Goal: Task Accomplishment & Management: Complete application form

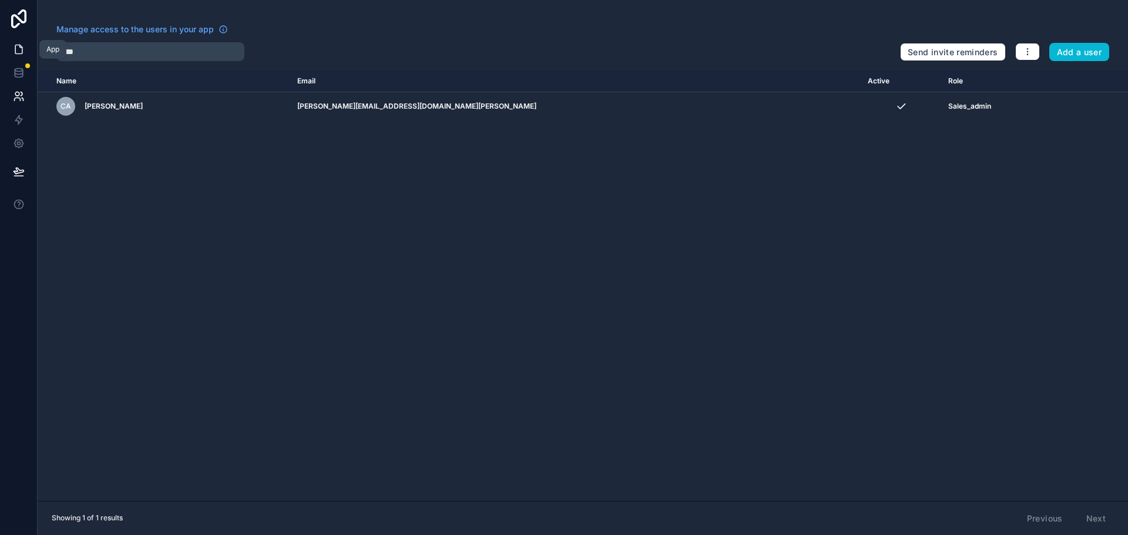
click at [13, 52] on icon at bounding box center [19, 49] width 12 height 12
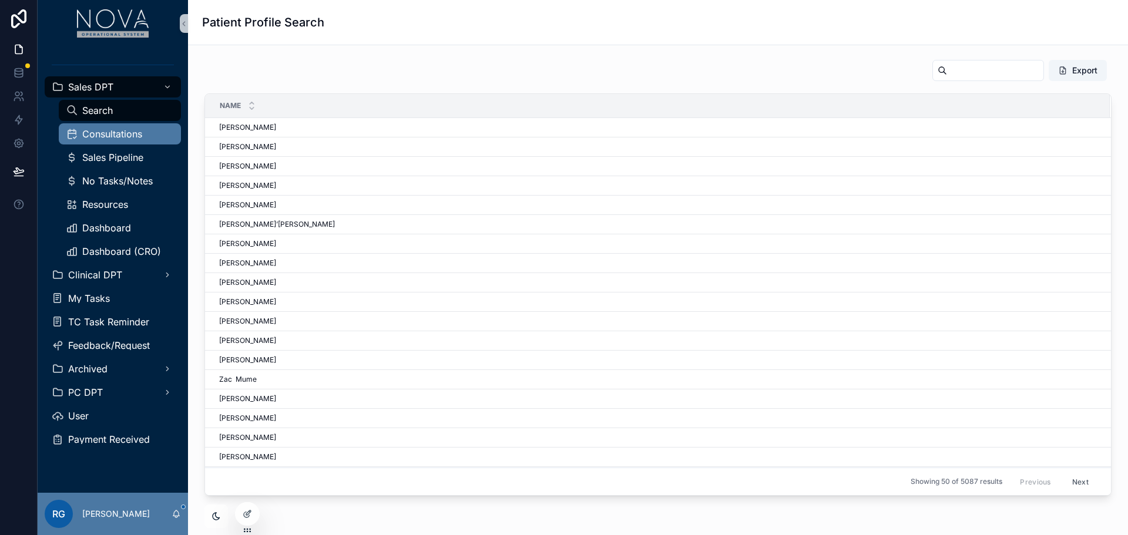
click at [131, 140] on div "Consultations" at bounding box center [120, 134] width 108 height 19
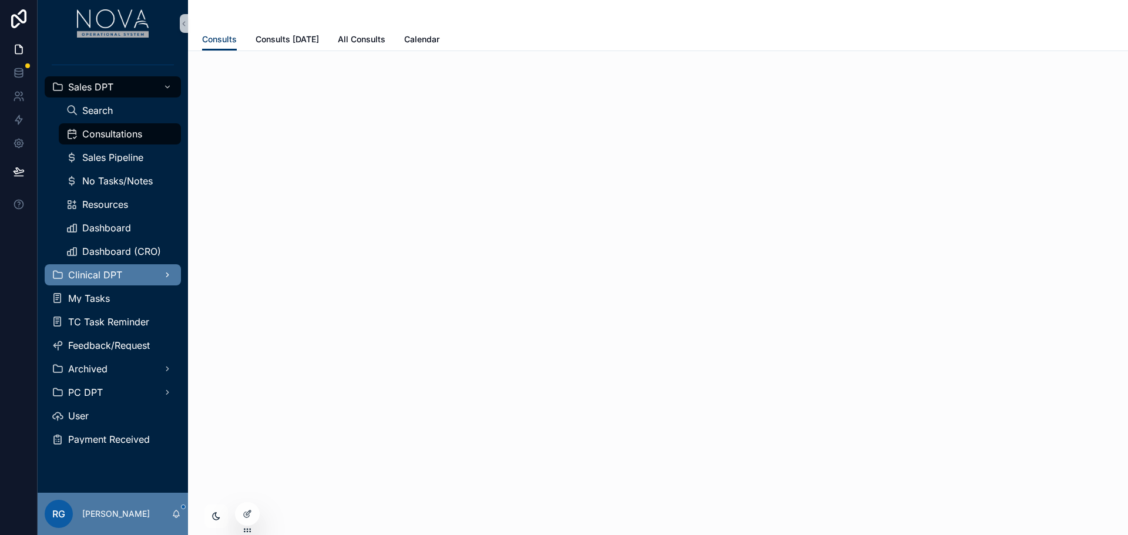
click at [113, 280] on div "Clinical DPT" at bounding box center [113, 275] width 122 height 19
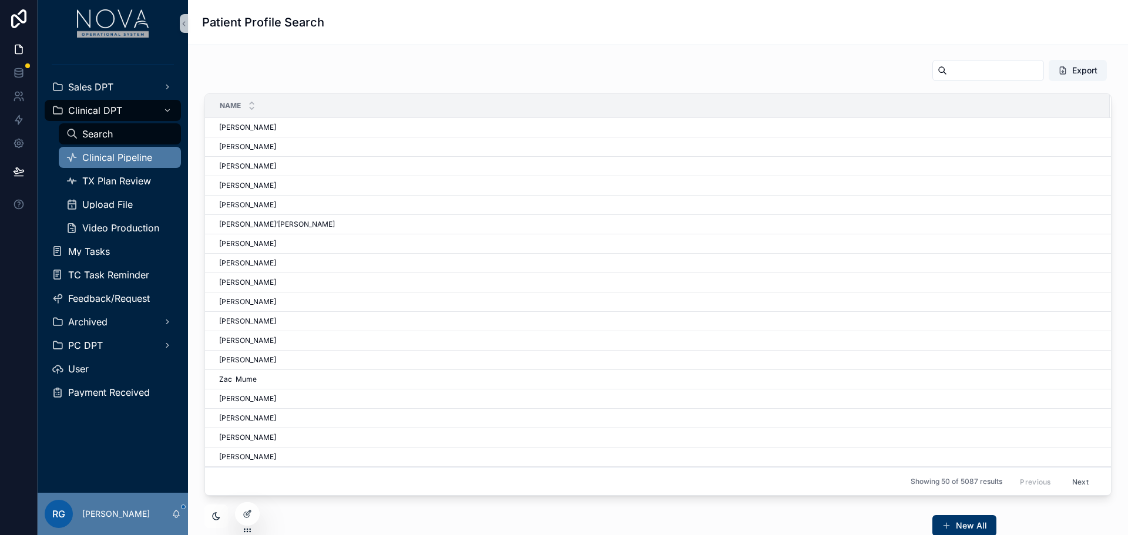
click at [138, 158] on span "Clinical Pipeline" at bounding box center [117, 157] width 70 height 9
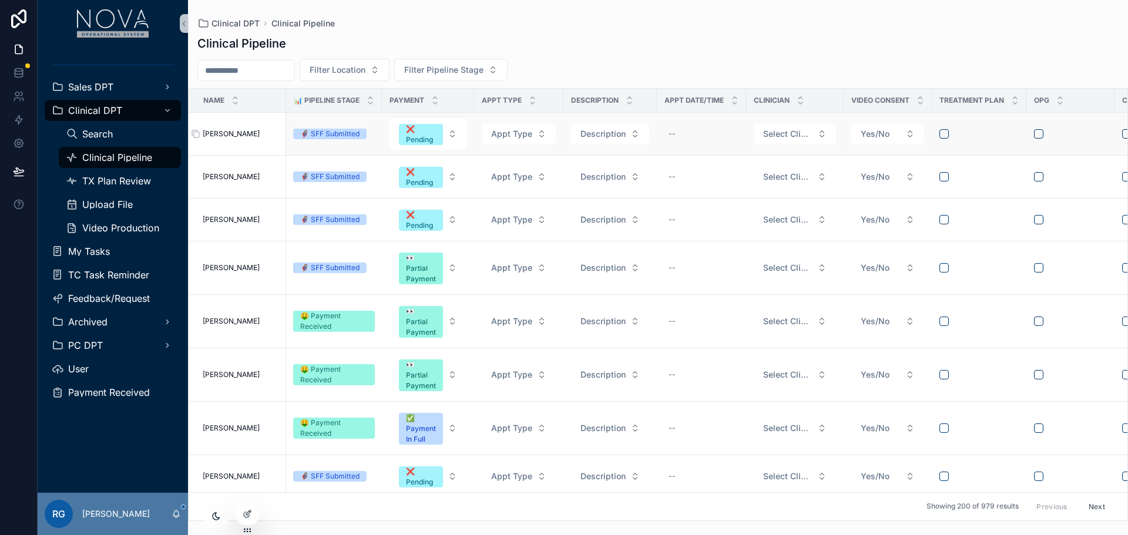
click at [220, 131] on span "Tanya Harris" at bounding box center [231, 133] width 57 height 9
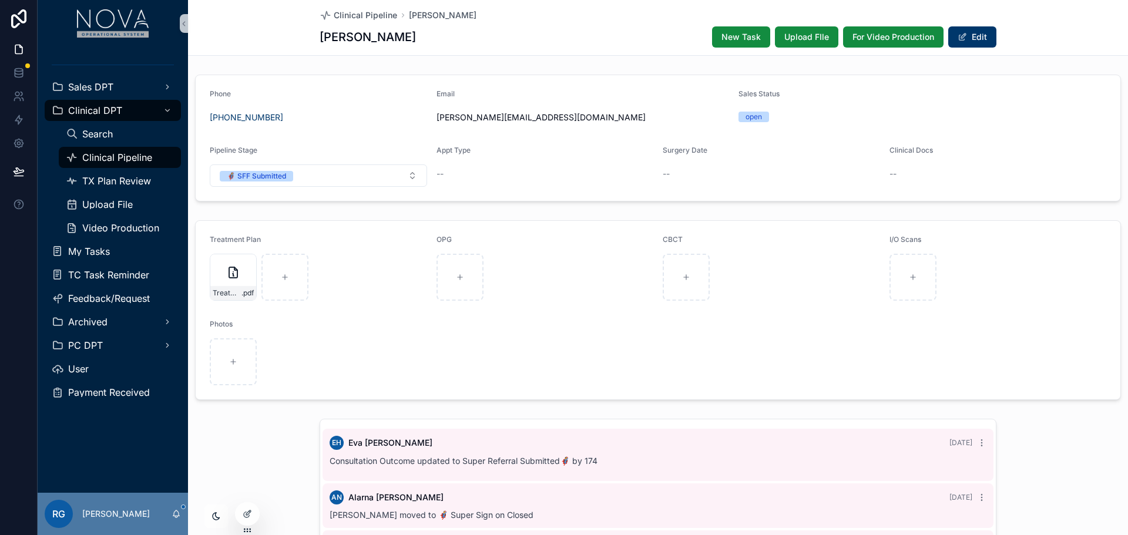
scroll to position [1, 0]
click at [156, 87] on div "Sales DPT" at bounding box center [113, 87] width 122 height 19
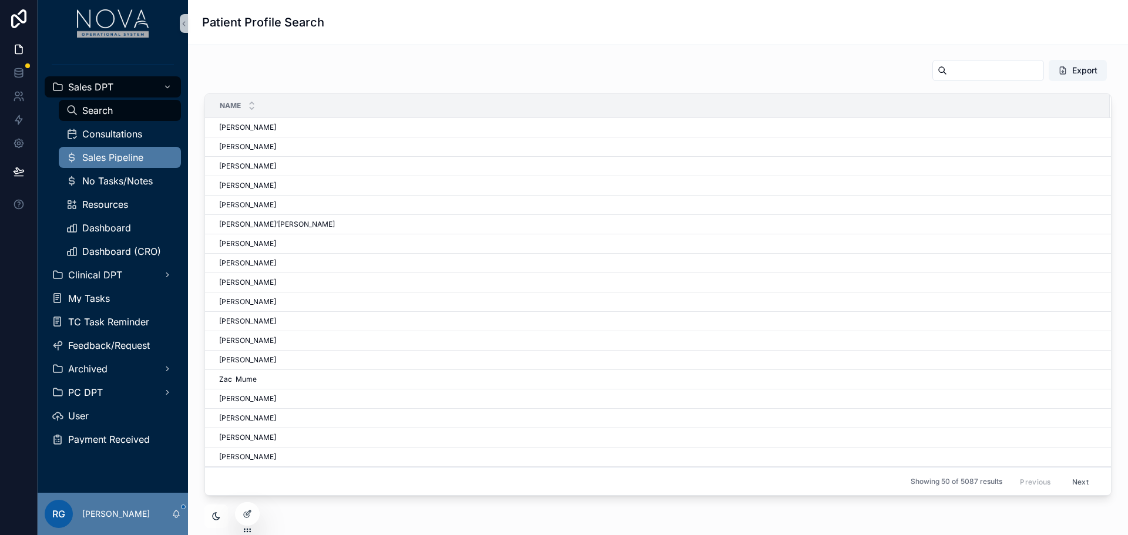
click at [122, 154] on span "Sales Pipeline" at bounding box center [112, 157] width 61 height 9
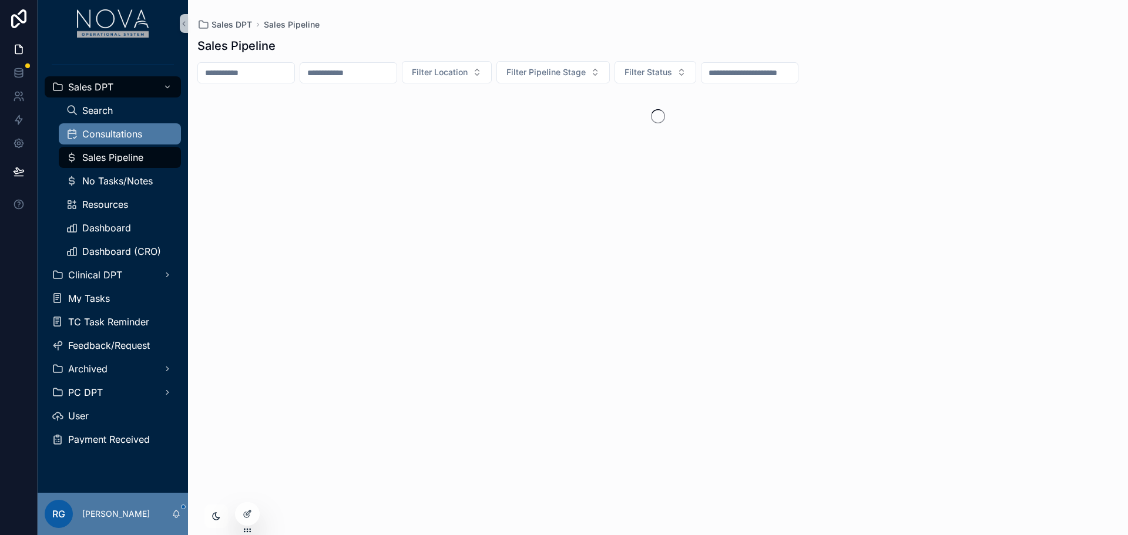
click at [139, 127] on div "Consultations" at bounding box center [120, 134] width 108 height 19
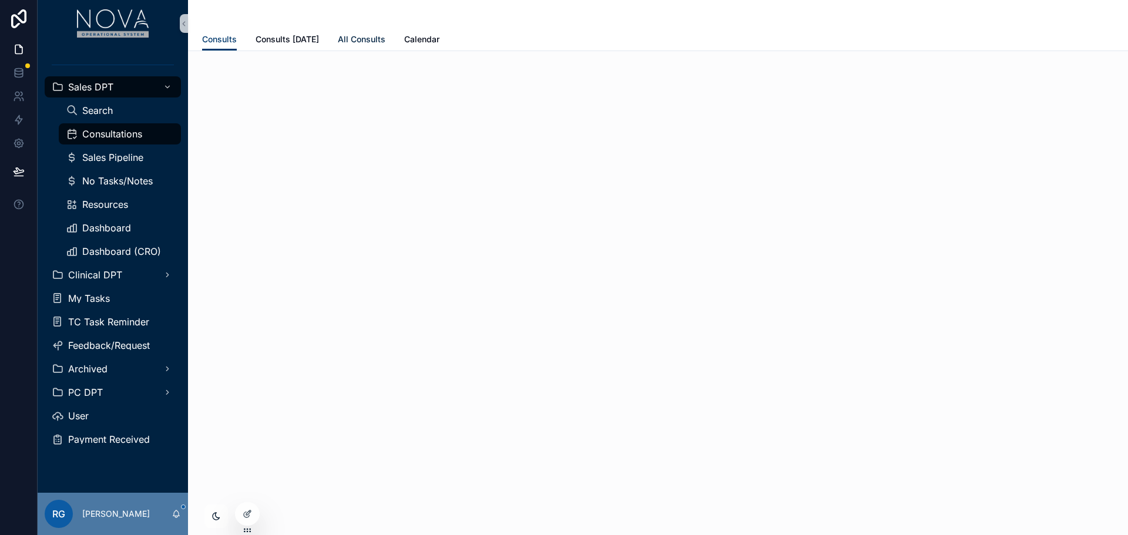
click at [365, 41] on span "All Consults" at bounding box center [362, 39] width 48 height 12
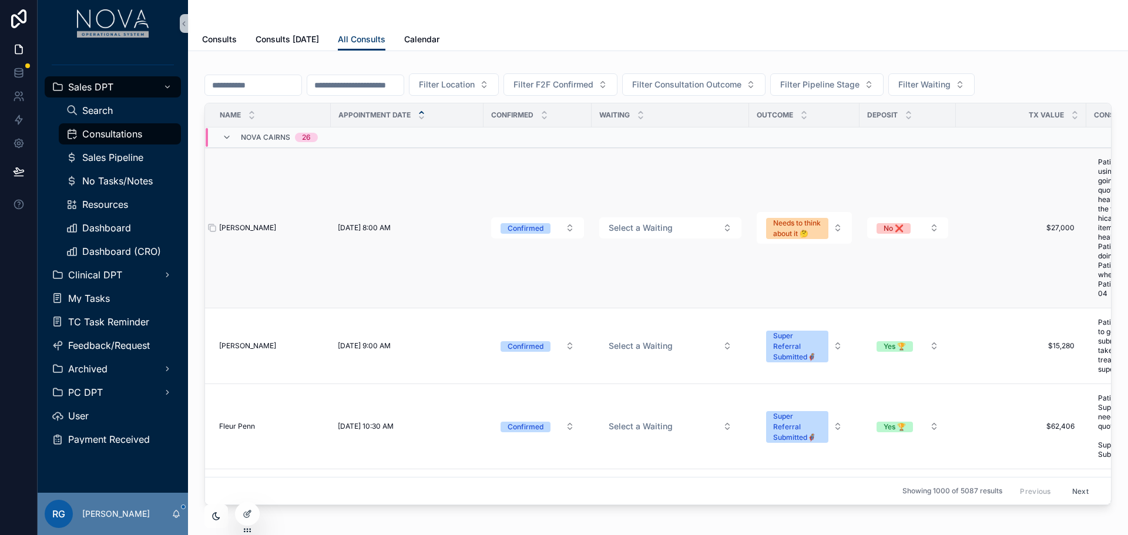
click at [249, 228] on span "[PERSON_NAME]" at bounding box center [247, 227] width 57 height 9
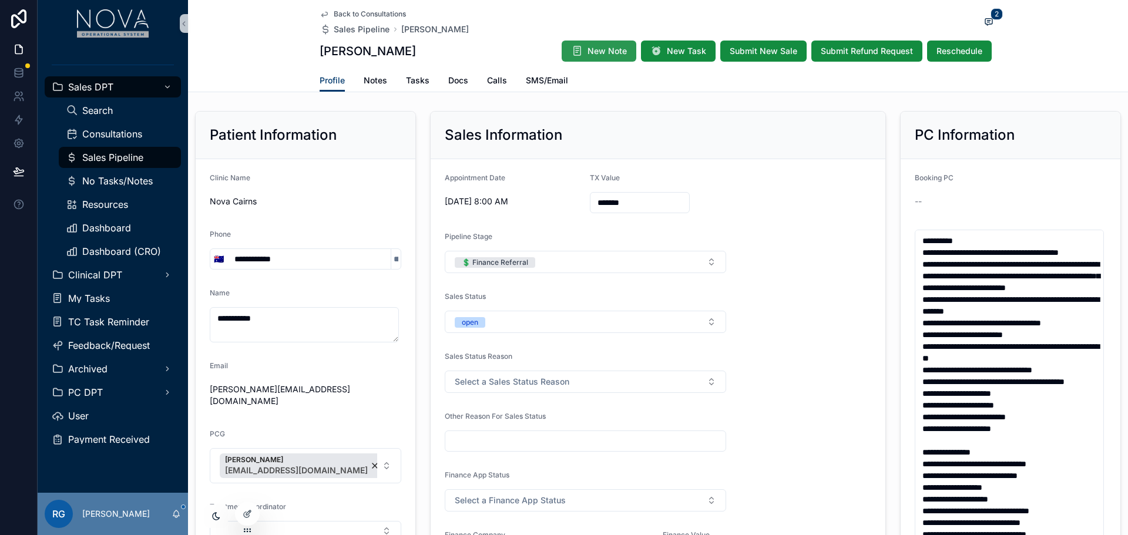
click at [613, 56] on span "New Note" at bounding box center [607, 51] width 39 height 12
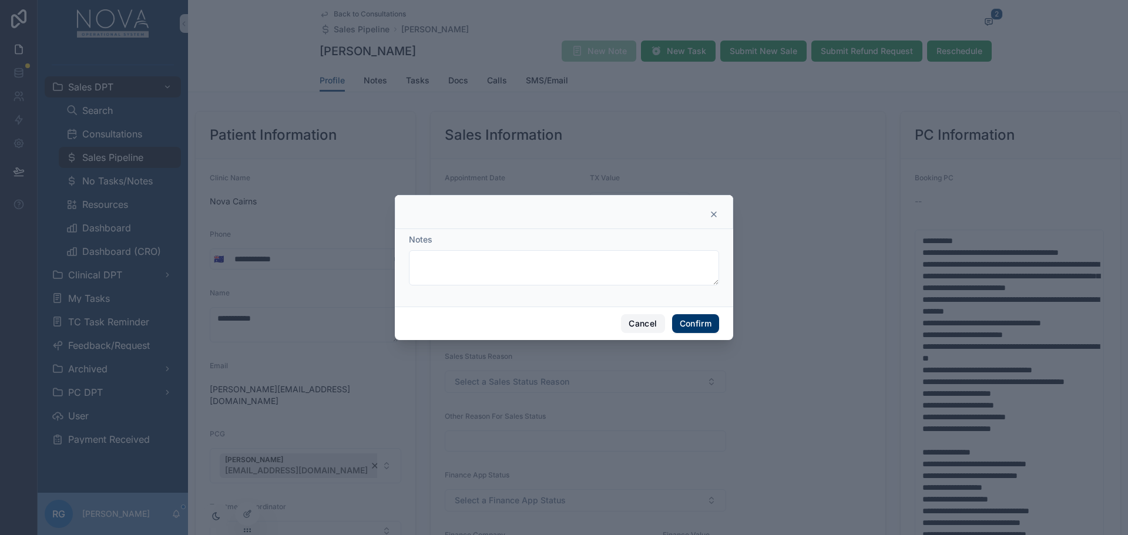
click at [636, 324] on button "Cancel" at bounding box center [642, 323] width 43 height 19
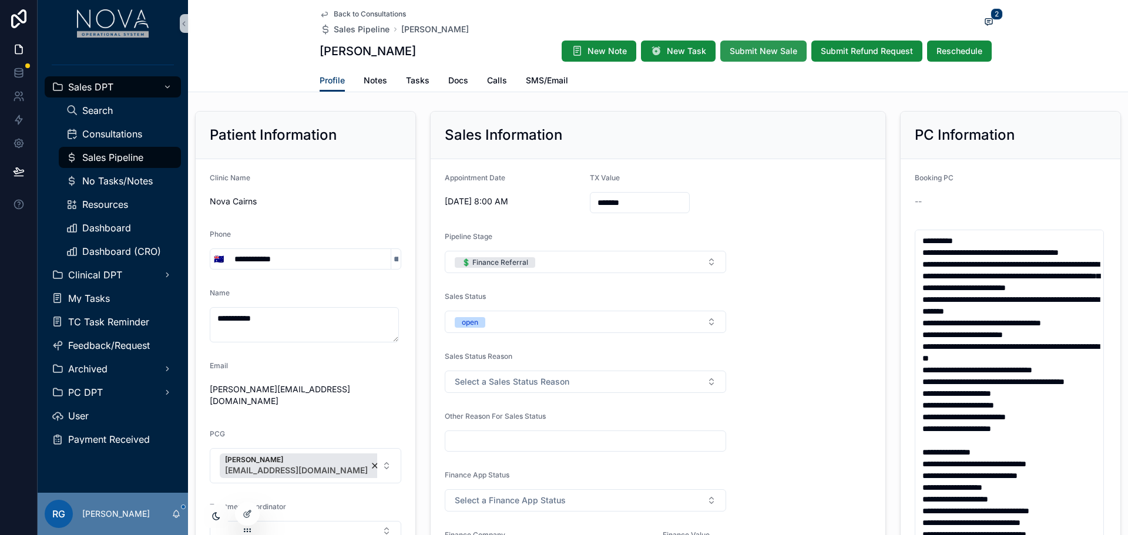
click at [787, 56] on span "Submit New Sale" at bounding box center [764, 51] width 68 height 12
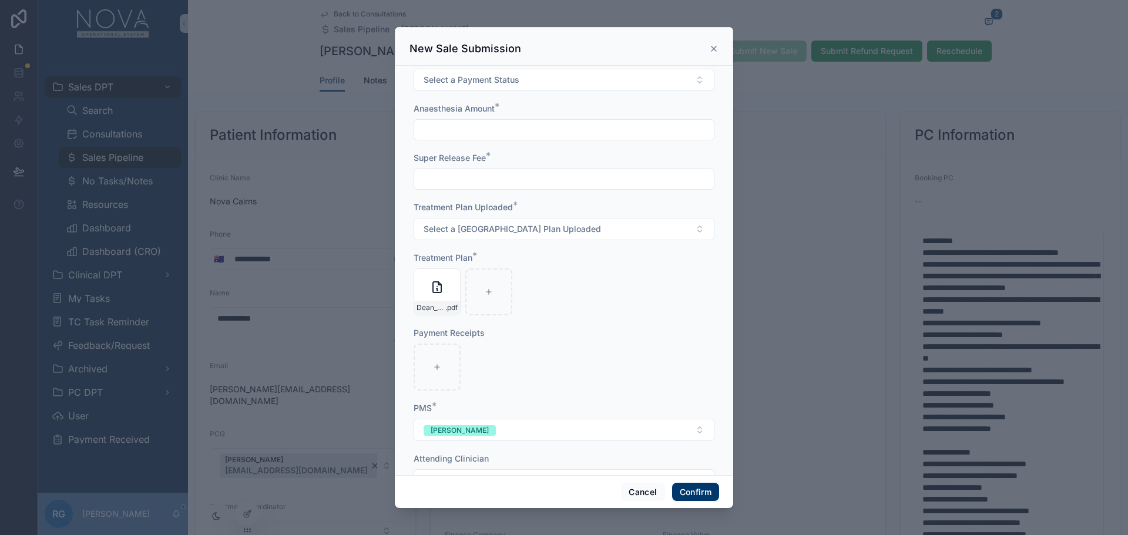
scroll to position [253, 0]
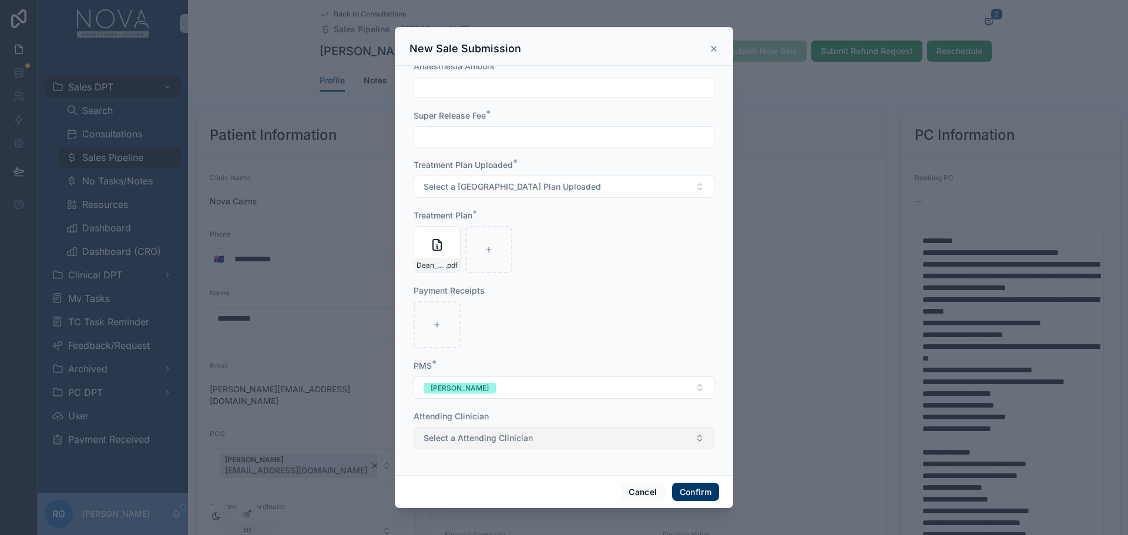
click at [596, 434] on button "Select a Attending Clinician" at bounding box center [564, 438] width 301 height 22
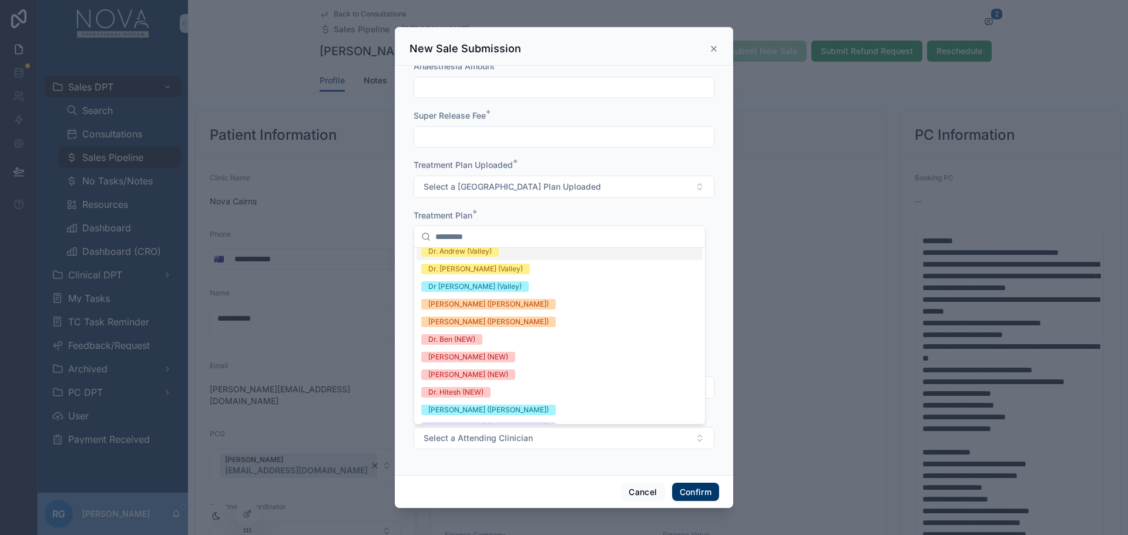
scroll to position [118, 0]
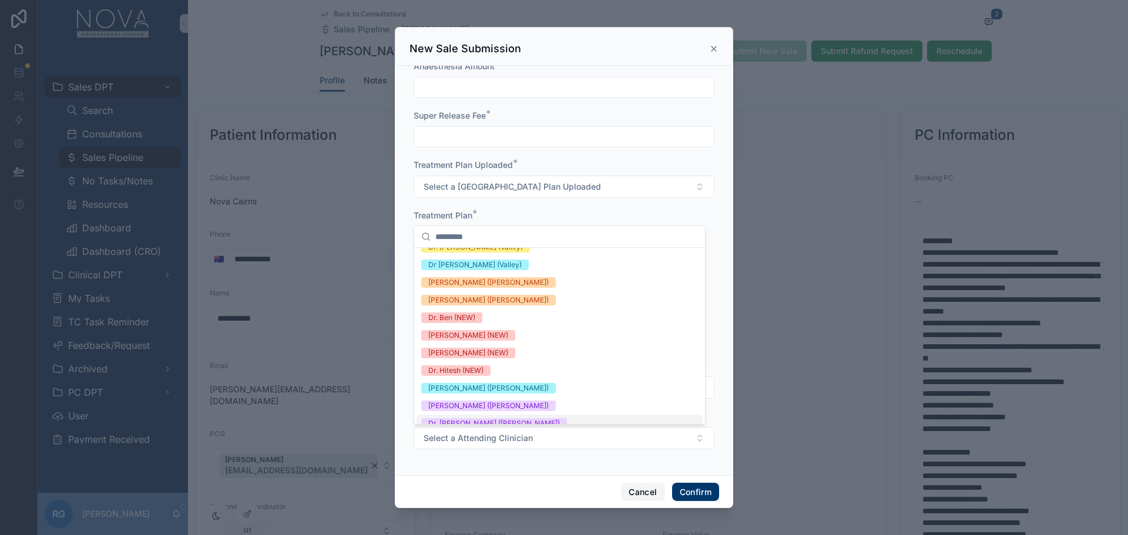
click at [641, 491] on button "Cancel" at bounding box center [642, 492] width 43 height 19
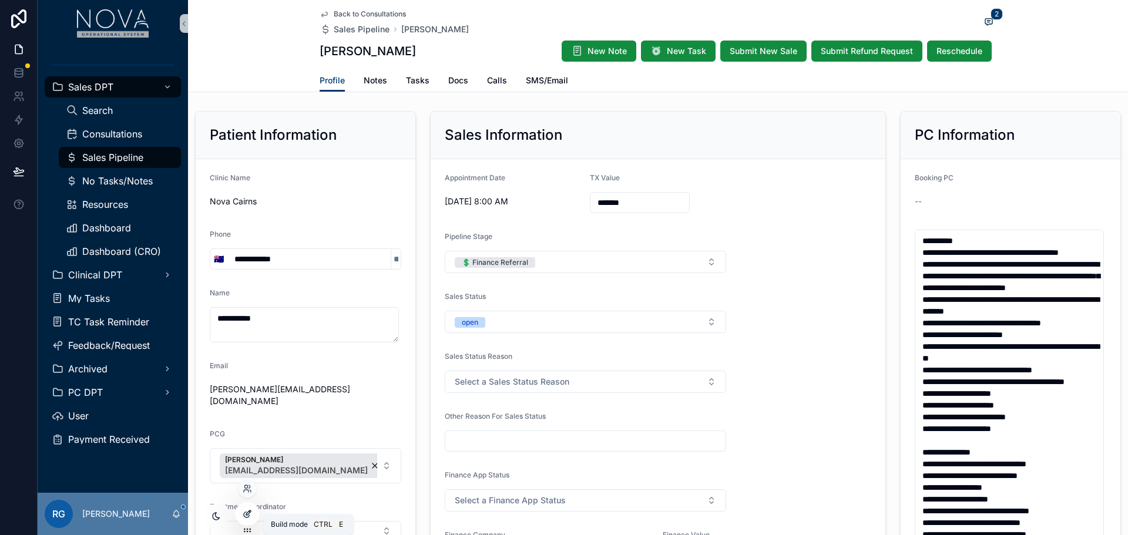
click at [247, 510] on icon at bounding box center [247, 513] width 9 height 9
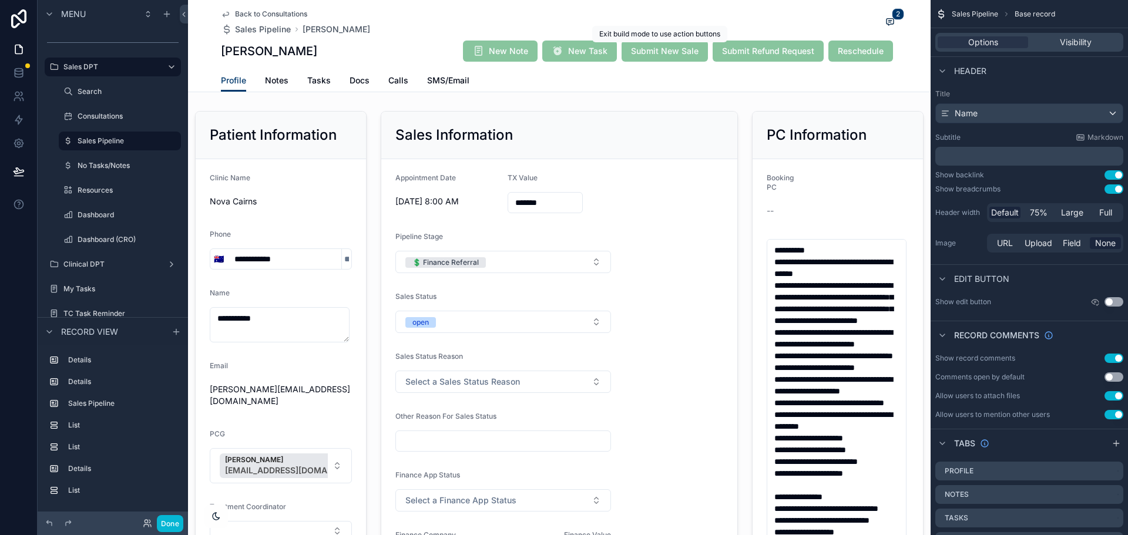
click at [633, 51] on span "Submit New Sale" at bounding box center [665, 51] width 86 height 12
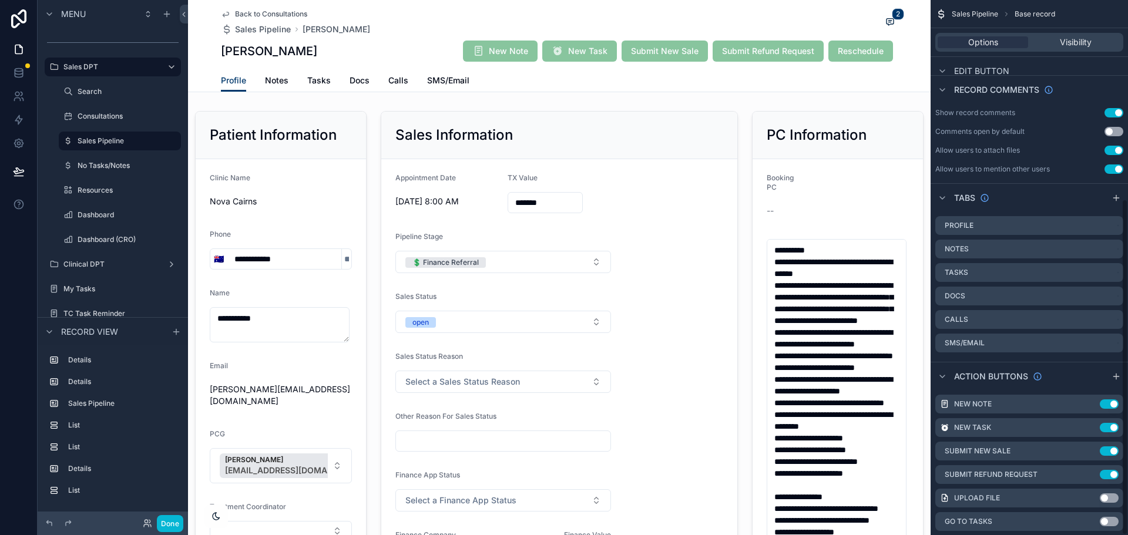
scroll to position [317, 0]
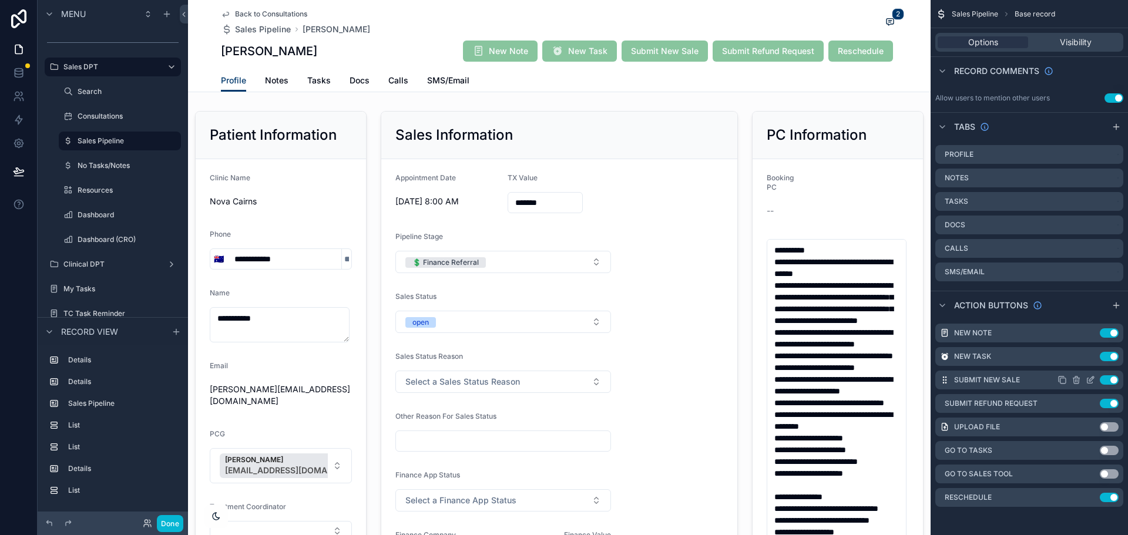
click at [1093, 379] on icon "scrollable content" at bounding box center [1092, 379] width 5 height 5
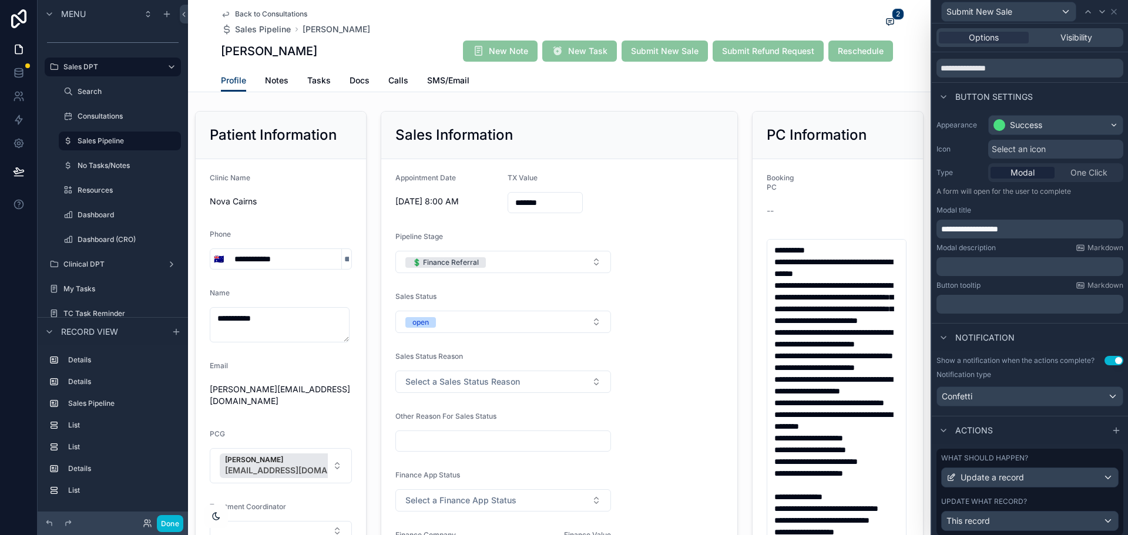
scroll to position [0, 0]
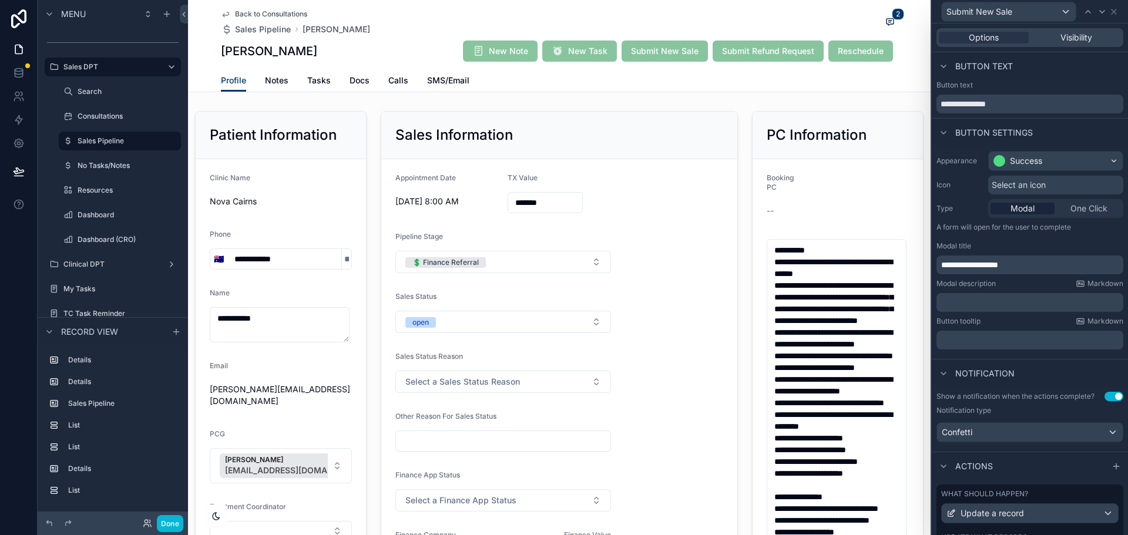
drag, startPoint x: 499, startPoint y: 49, endPoint x: 509, endPoint y: 56, distance: 12.7
click at [499, 49] on span "New Note" at bounding box center [500, 52] width 75 height 12
click at [165, 524] on button "Done" at bounding box center [170, 523] width 26 height 17
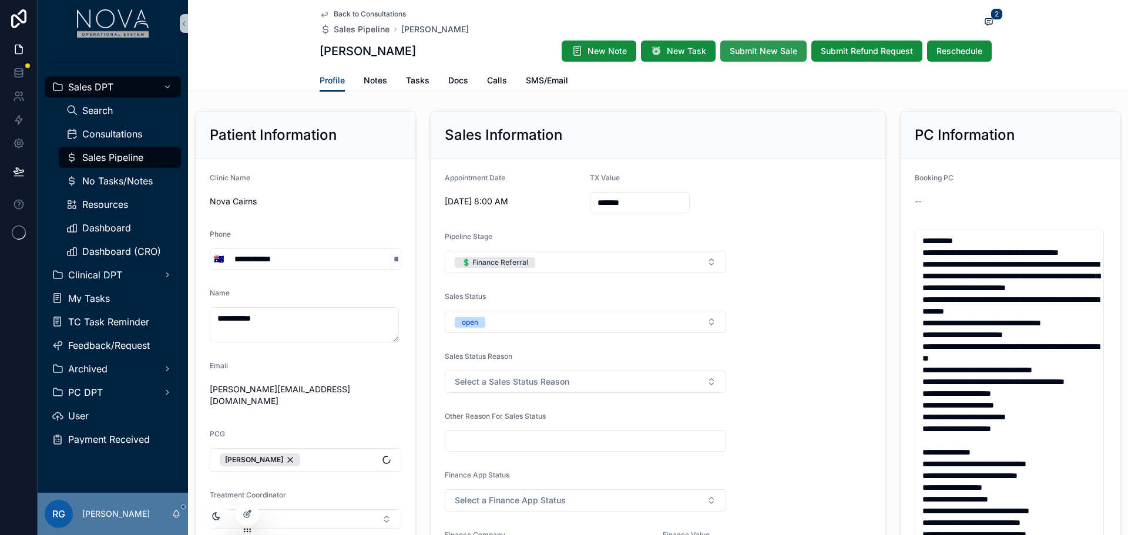
click at [742, 52] on span "Submit New Sale" at bounding box center [764, 51] width 68 height 12
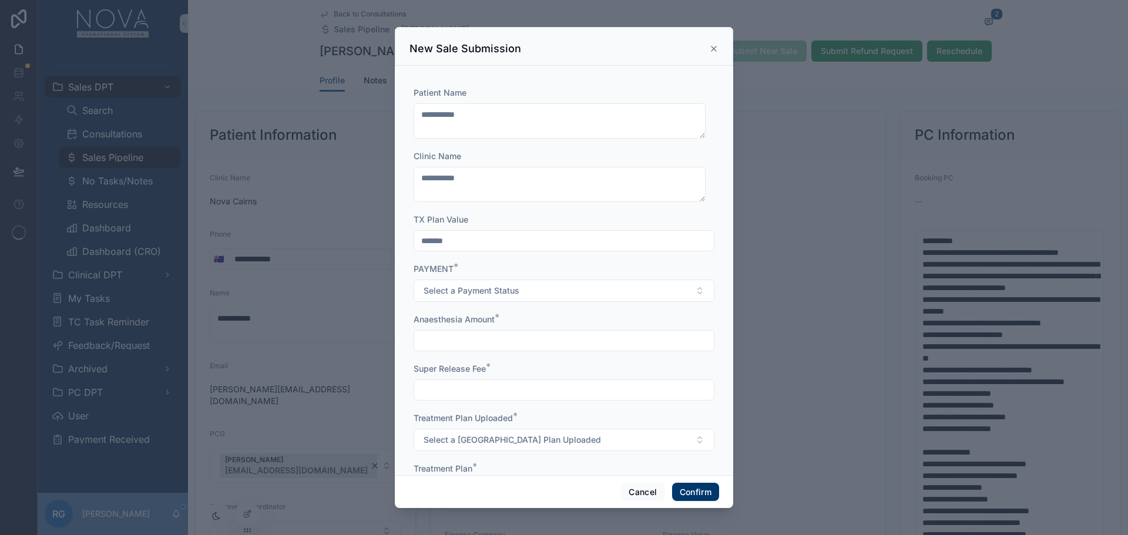
scroll to position [253, 0]
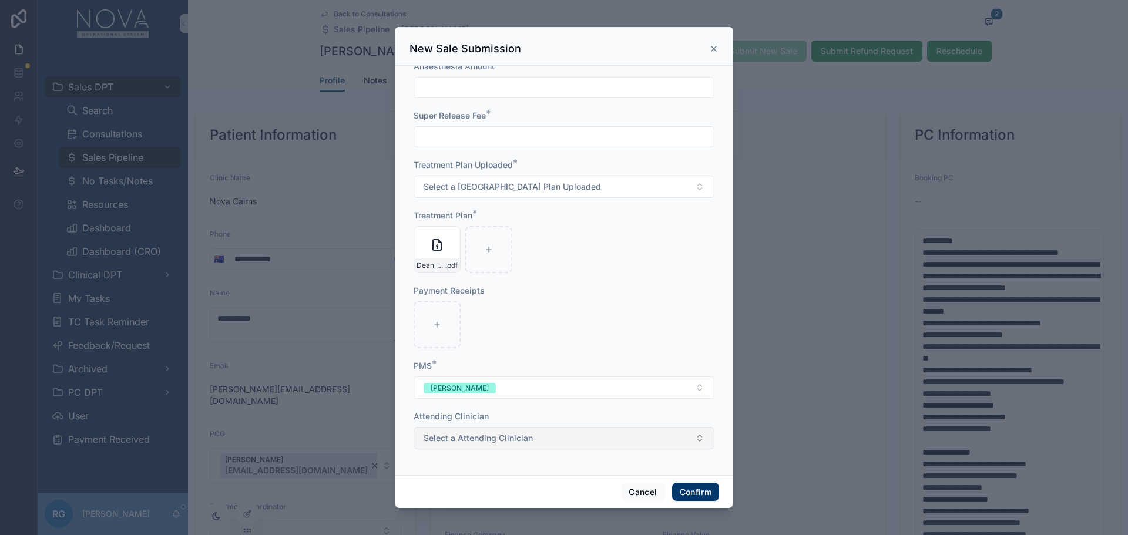
click at [491, 434] on span "Select a Attending Clinician" at bounding box center [478, 439] width 109 height 12
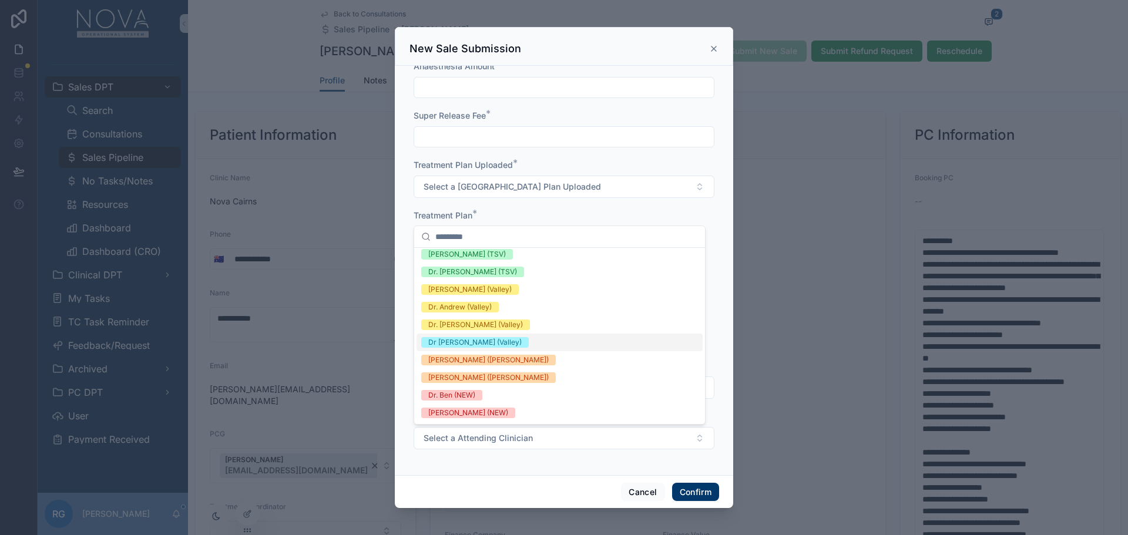
scroll to position [59, 0]
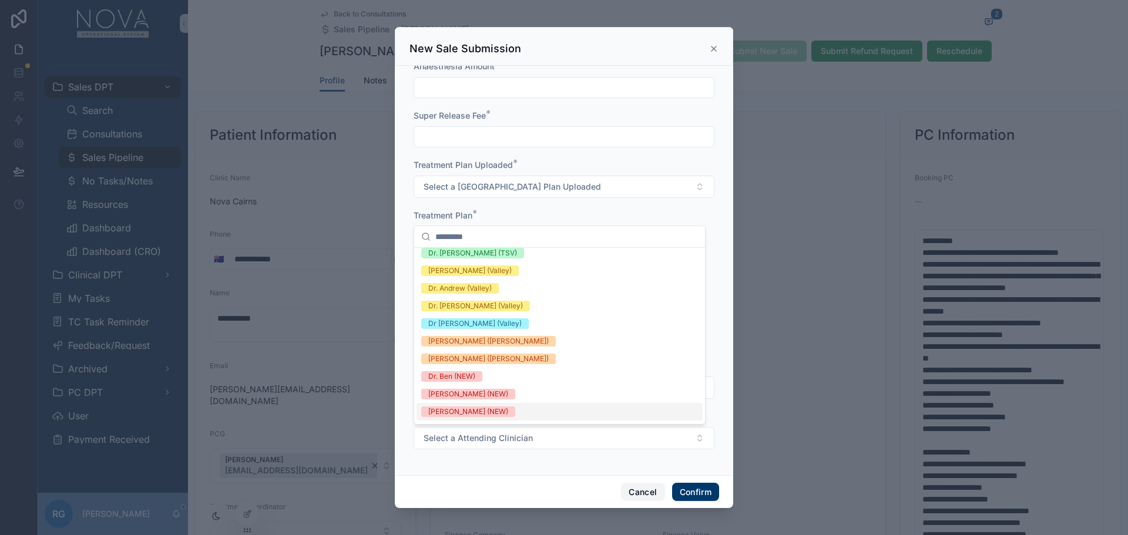
click at [642, 495] on button "Cancel" at bounding box center [642, 492] width 43 height 19
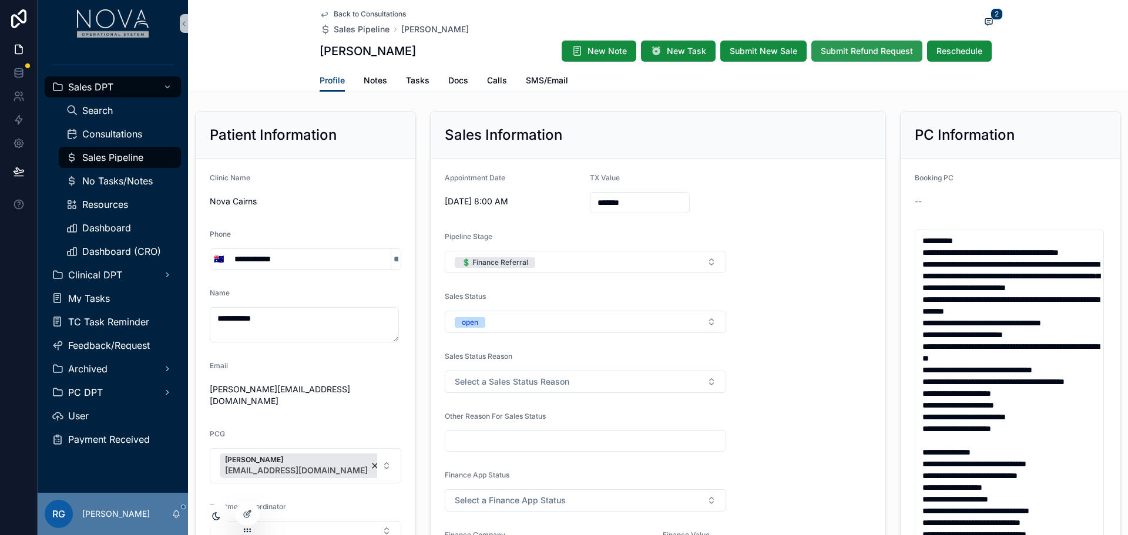
click at [876, 55] on span "Submit Refund Request" at bounding box center [867, 51] width 92 height 12
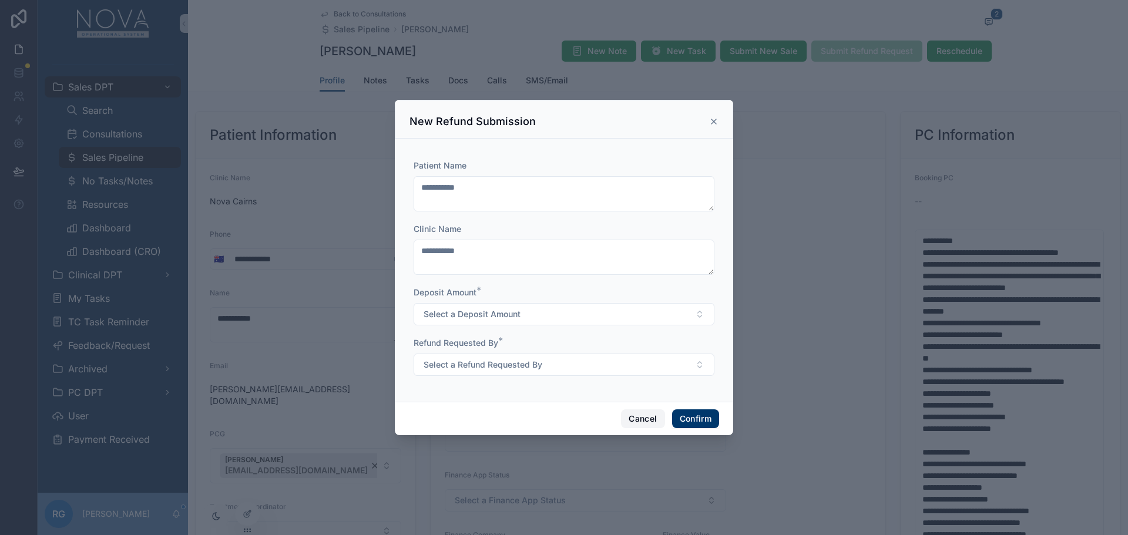
click at [636, 421] on button "Cancel" at bounding box center [642, 419] width 43 height 19
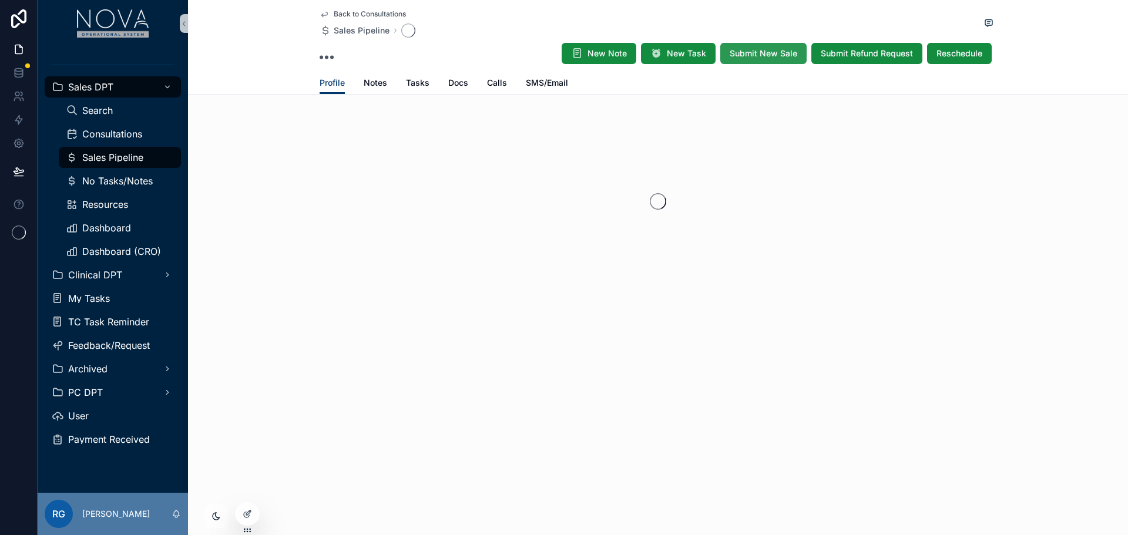
click at [755, 50] on span "Submit New Sale" at bounding box center [764, 54] width 68 height 12
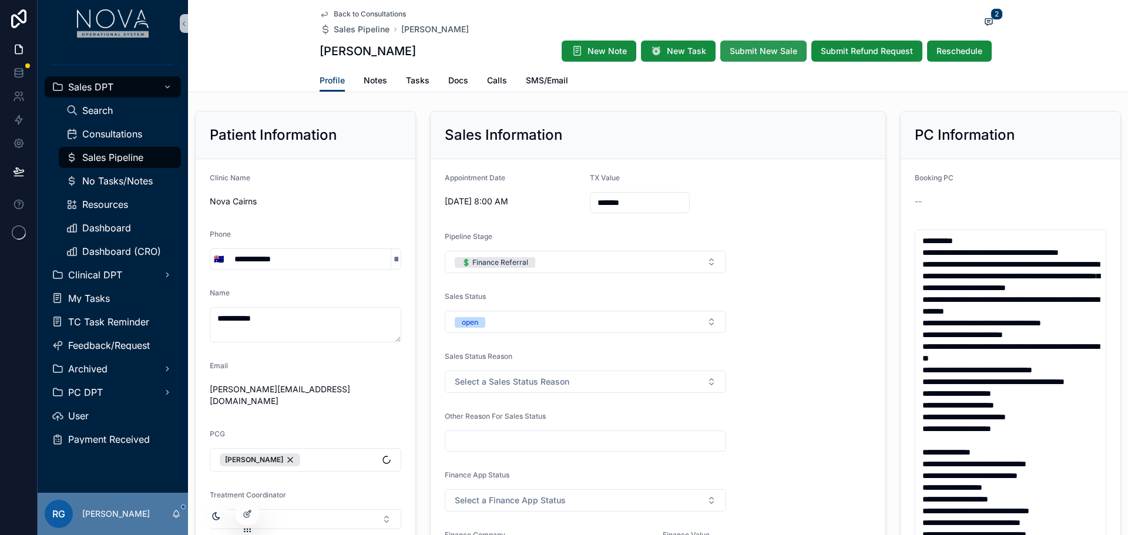
click at [763, 53] on span "Submit New Sale" at bounding box center [764, 51] width 68 height 12
